Goal: Transaction & Acquisition: Purchase product/service

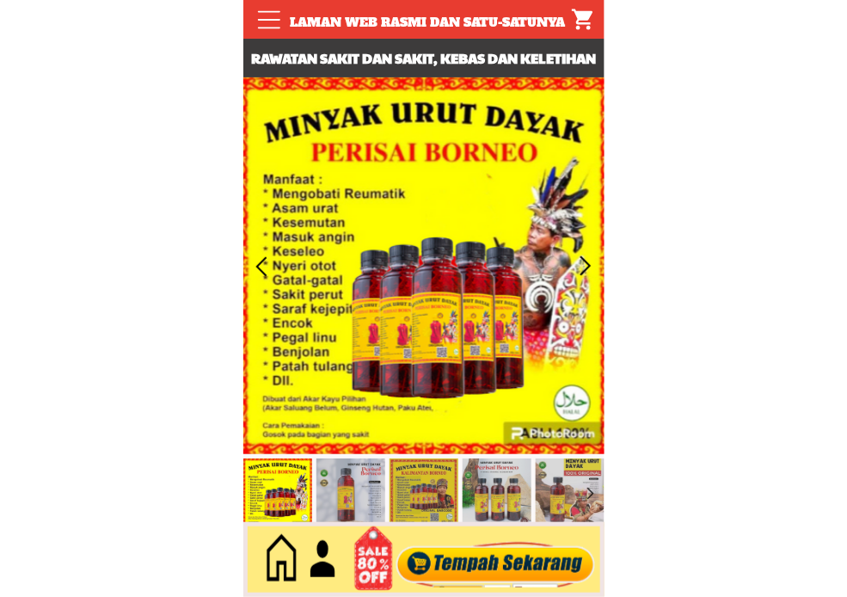
click at [507, 559] on div at bounding box center [495, 559] width 208 height 57
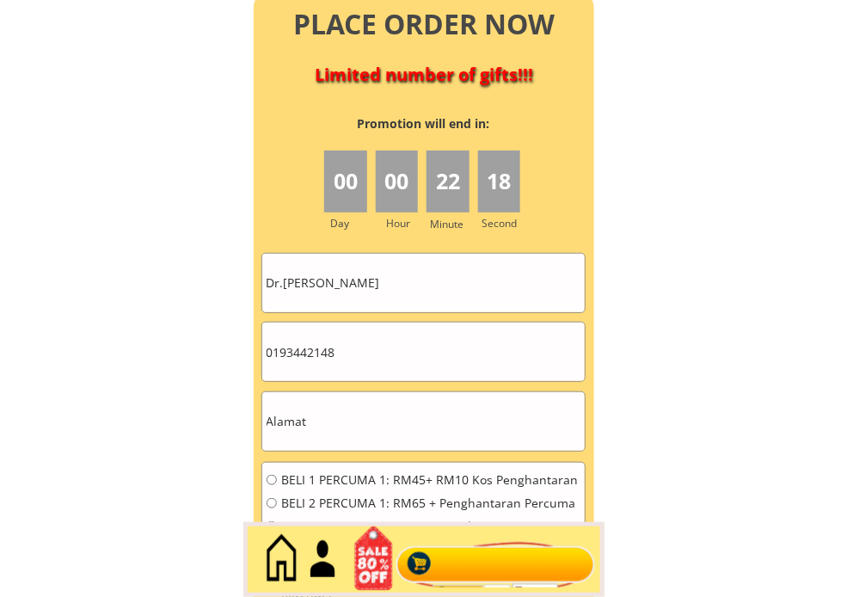
scroll to position [7844, 0]
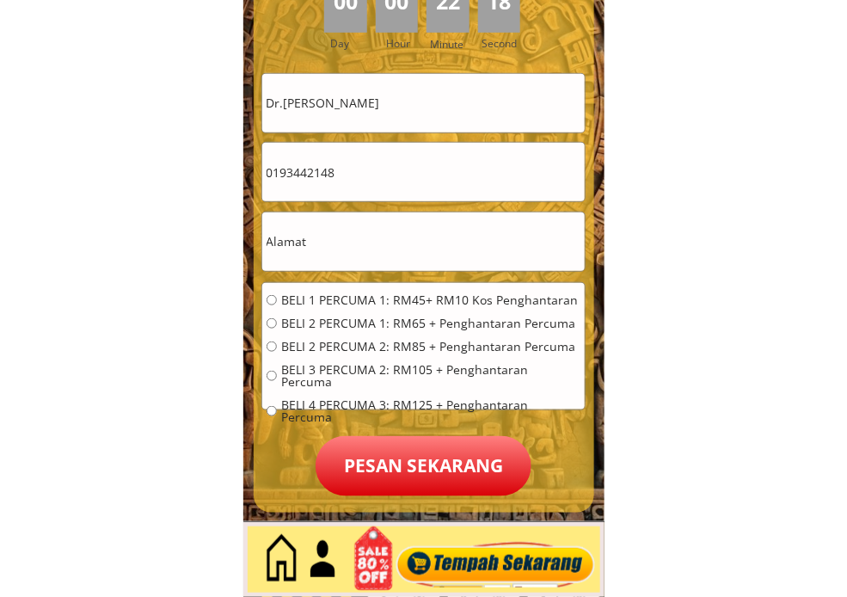
click at [495, 95] on input "Dr.[PERSON_NAME]" at bounding box center [423, 103] width 322 height 58
paste input "[PERSON_NAME]"
type input "[PERSON_NAME]"
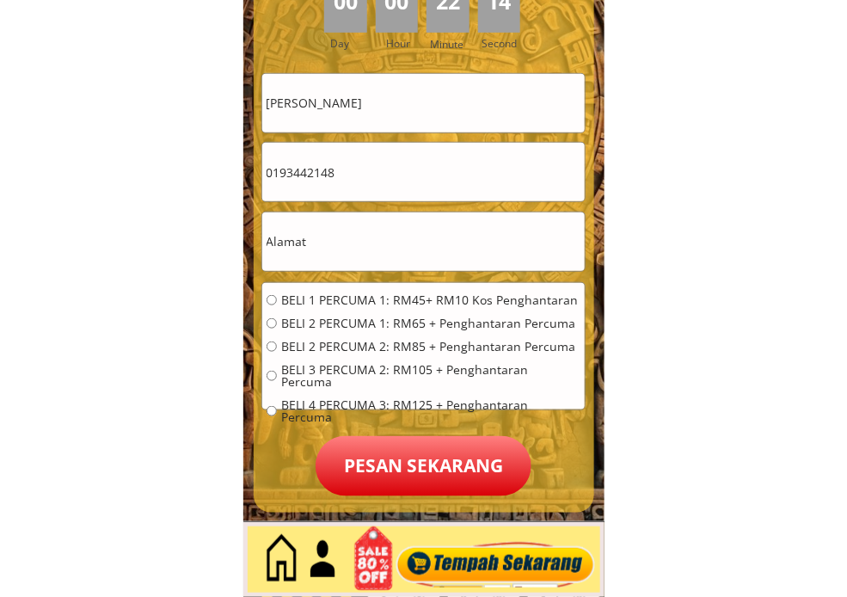
click at [433, 169] on input "0193442148" at bounding box center [423, 172] width 322 height 58
paste input "618462"
type input "0196184628"
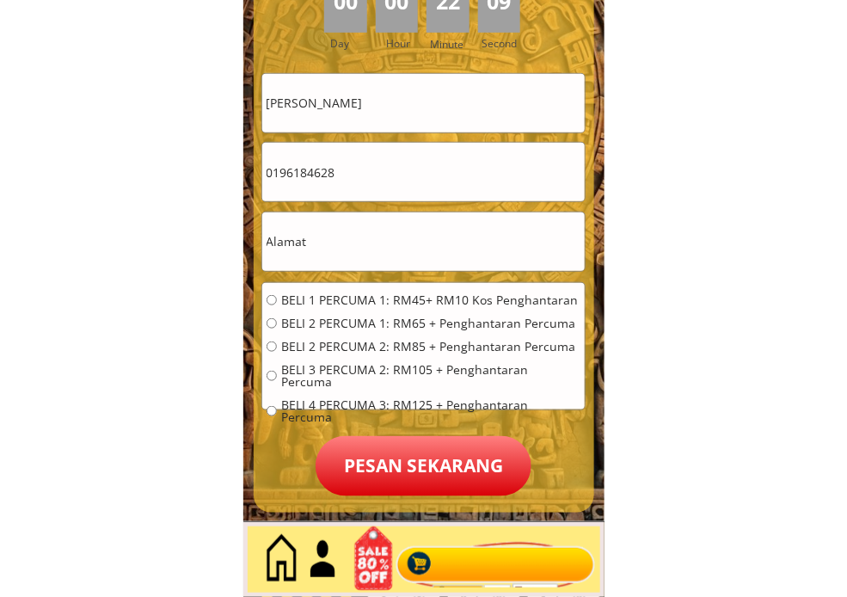
click at [430, 253] on input "text" at bounding box center [423, 241] width 322 height 58
paste input "[STREET_ADDRESS]"
type input "[STREET_ADDRESS]"
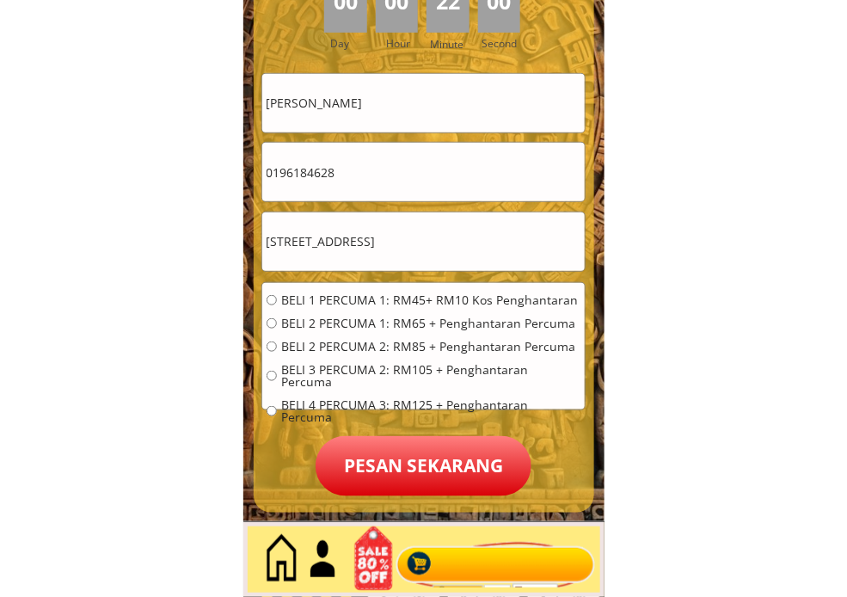
scroll to position [0, 0]
click at [377, 317] on span "BELI 2 PERCUMA 1: RM65 + Penghantaran Percuma" at bounding box center [430, 323] width 299 height 12
radio input "true"
click at [420, 459] on p "Pesan sekarang" at bounding box center [424, 466] width 216 height 60
